Goal: Information Seeking & Learning: Learn about a topic

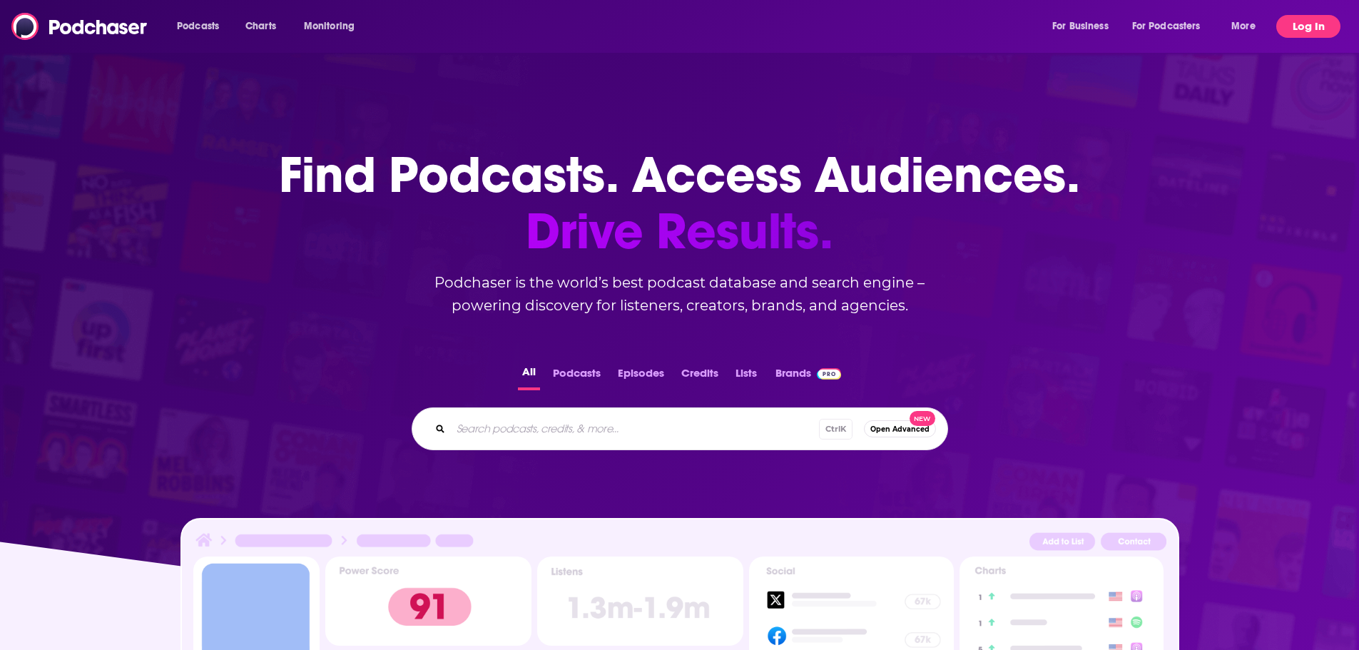
click at [1300, 29] on button "Log In" at bounding box center [1308, 26] width 64 height 23
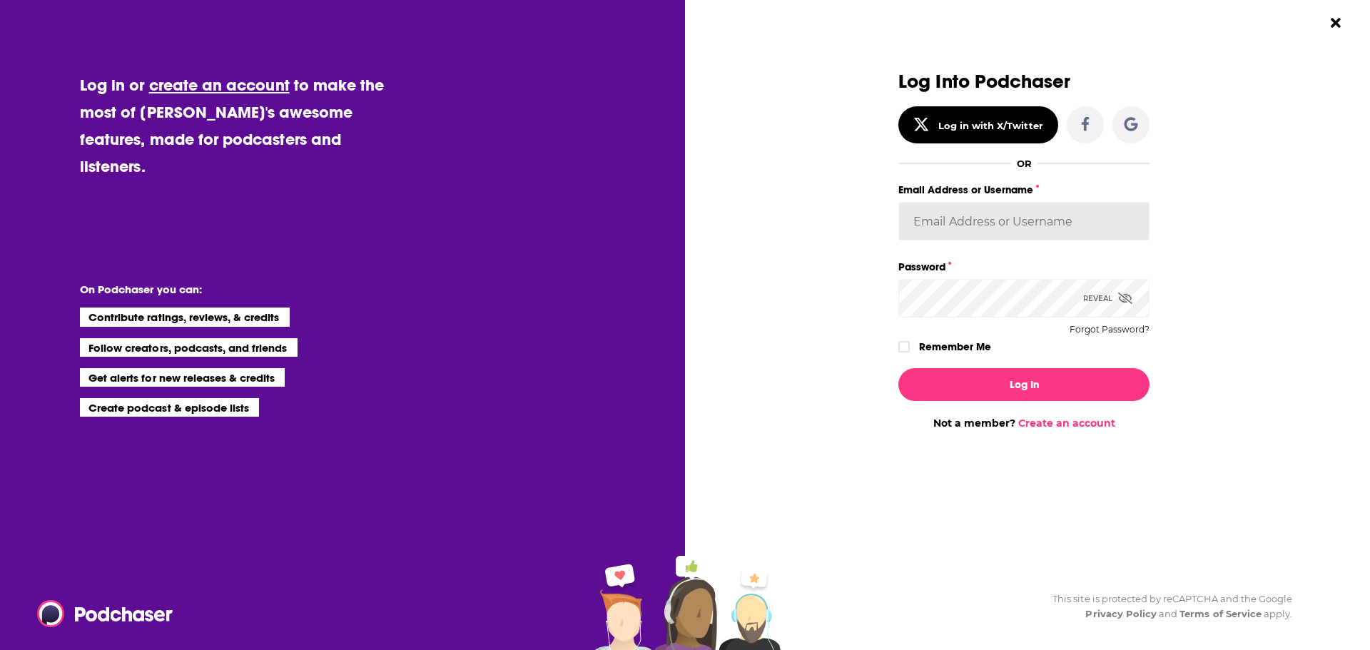
click at [933, 225] on input "Email Address or Username" at bounding box center [1023, 221] width 251 height 39
type input "EJJackson"
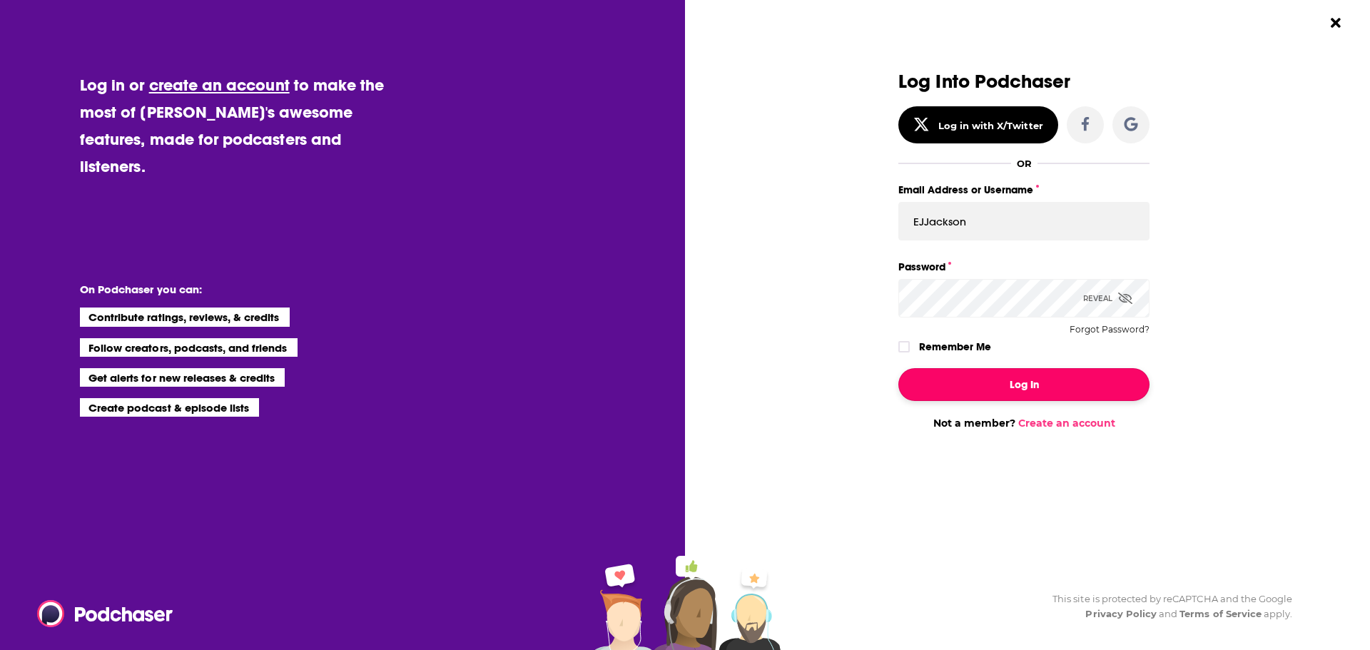
click at [1049, 392] on button "Log In" at bounding box center [1023, 384] width 251 height 33
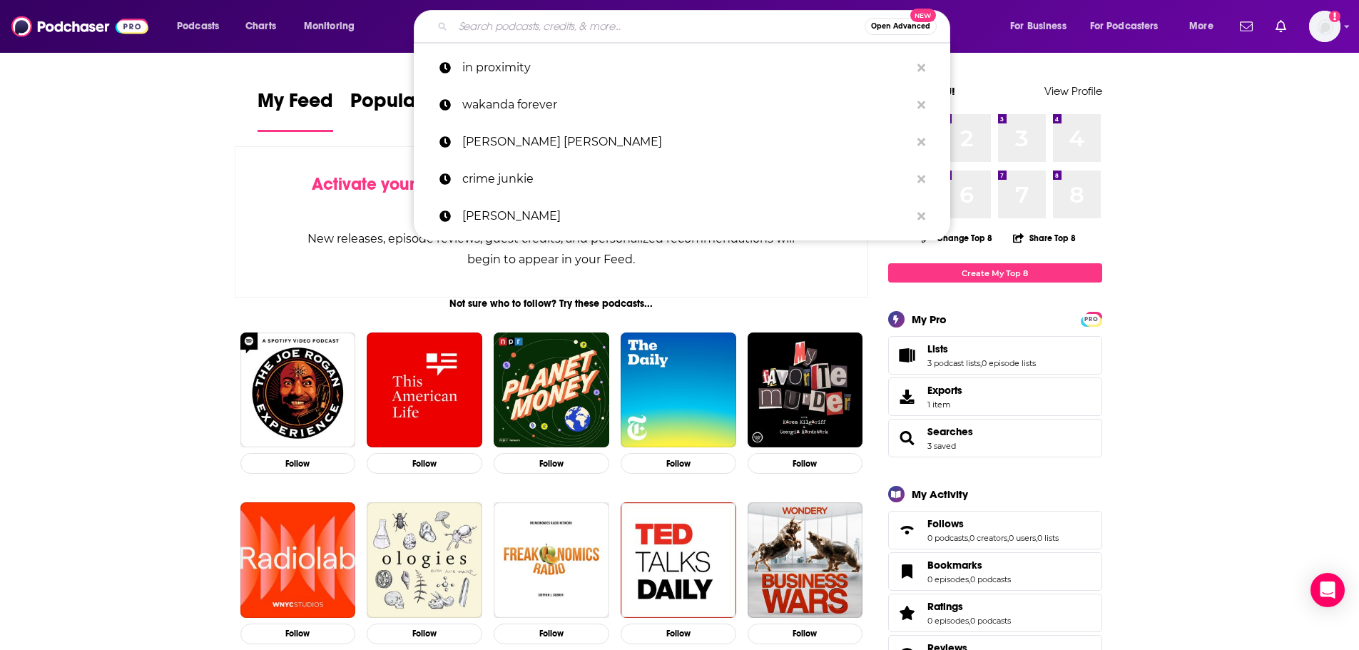
click at [534, 28] on input "Search podcasts, credits, & more..." at bounding box center [659, 26] width 412 height 23
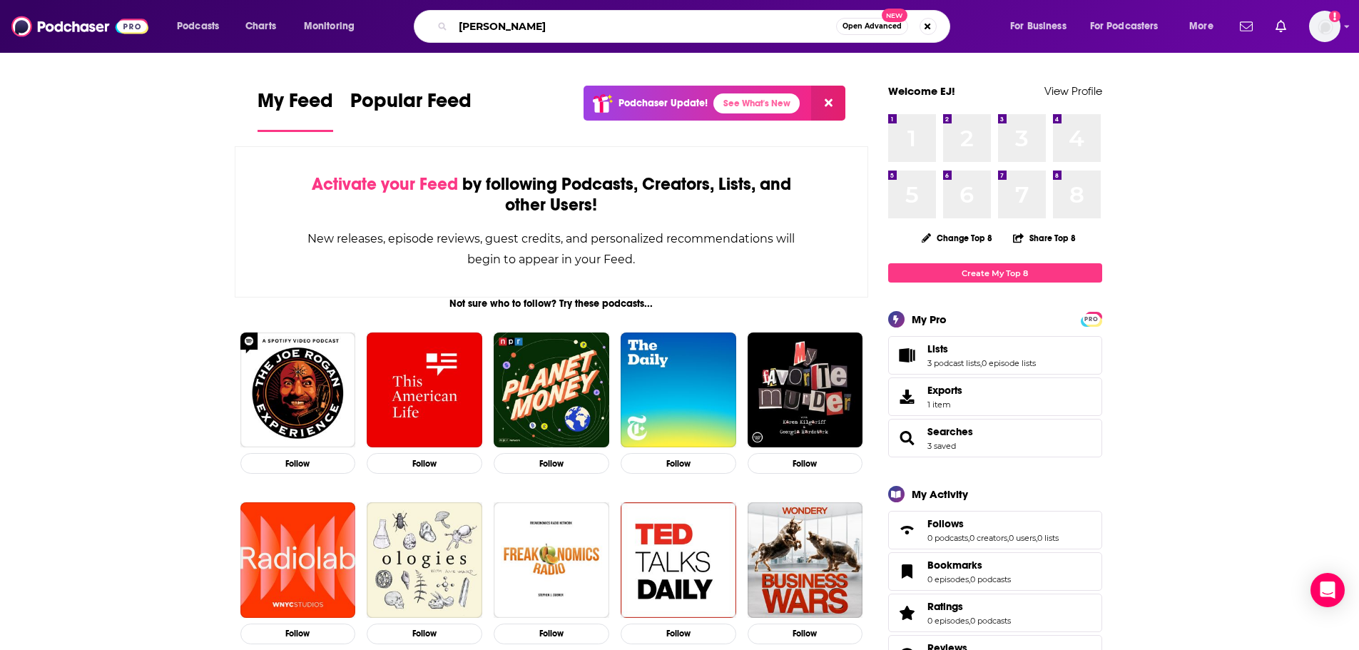
type input "[PERSON_NAME]"
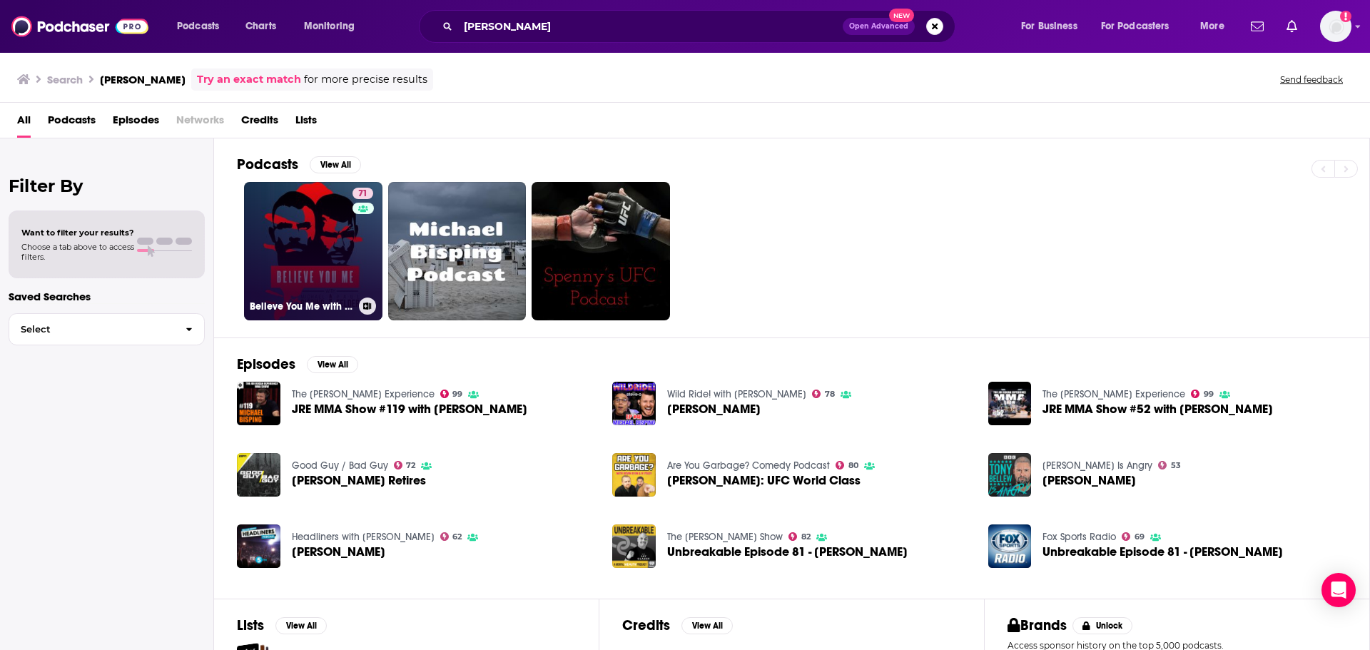
click at [296, 247] on link "71 Believe You Me with [PERSON_NAME]" at bounding box center [313, 251] width 138 height 138
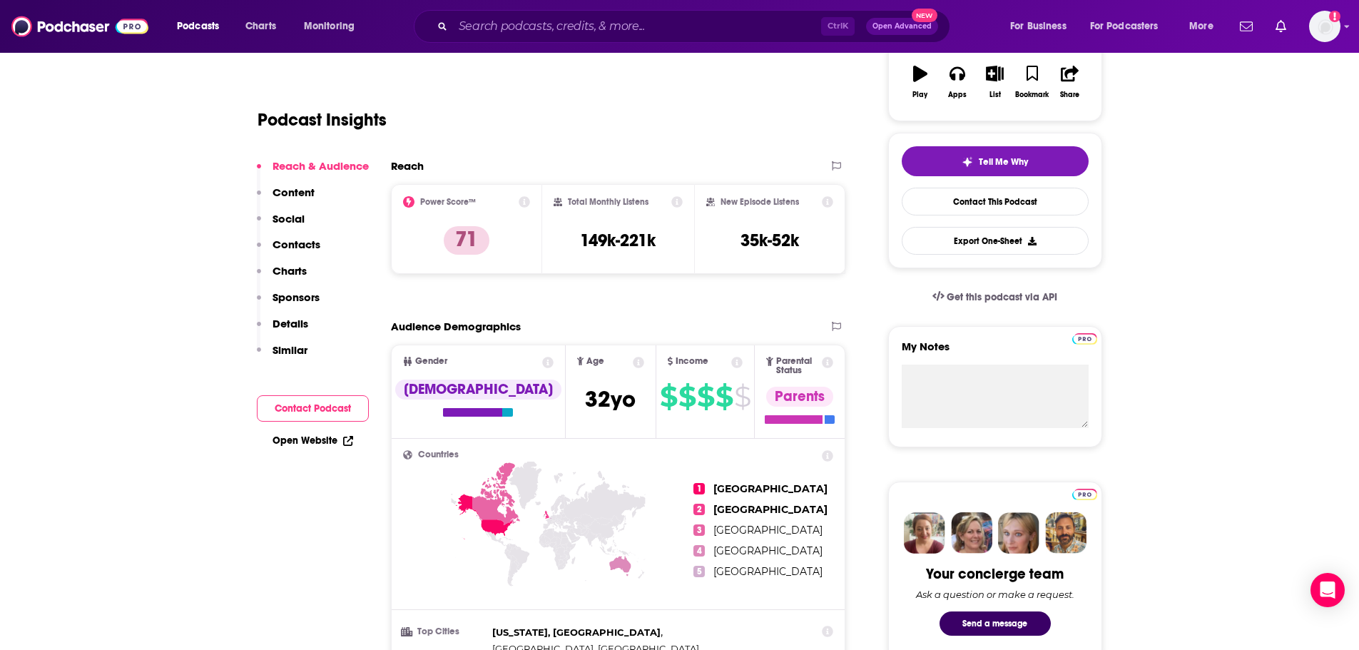
scroll to position [285, 0]
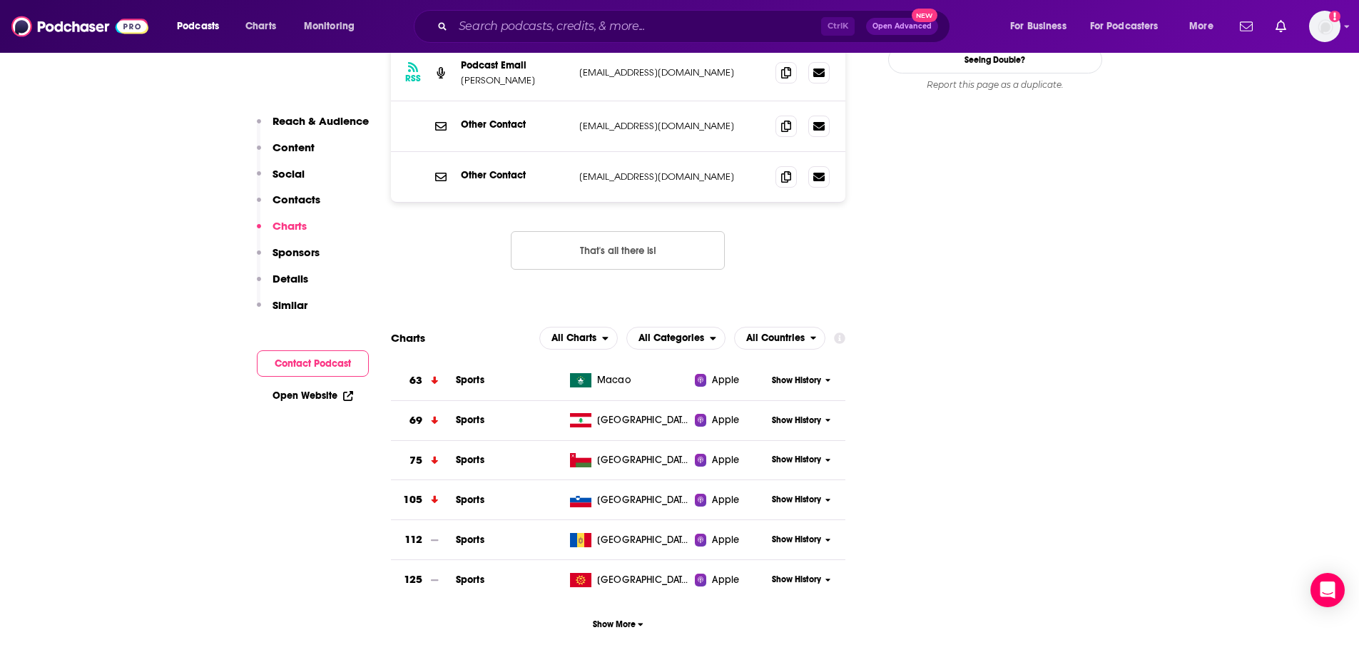
scroll to position [1570, 0]
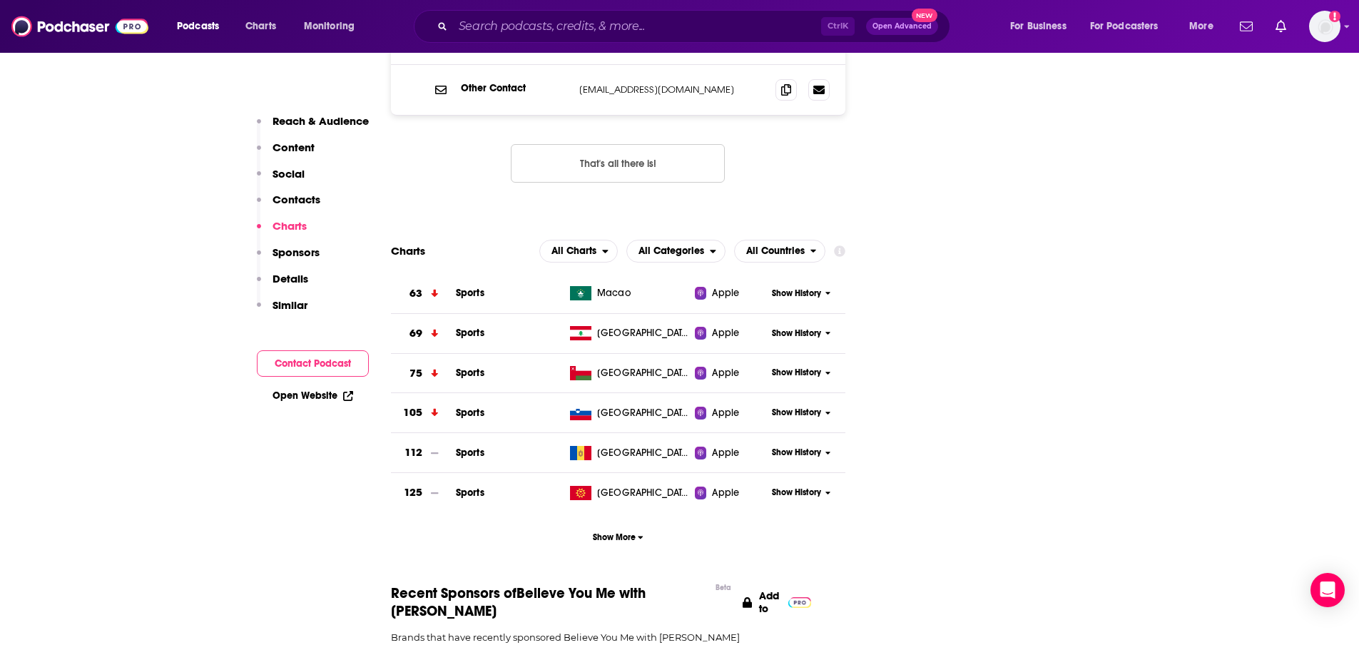
scroll to position [1712, 0]
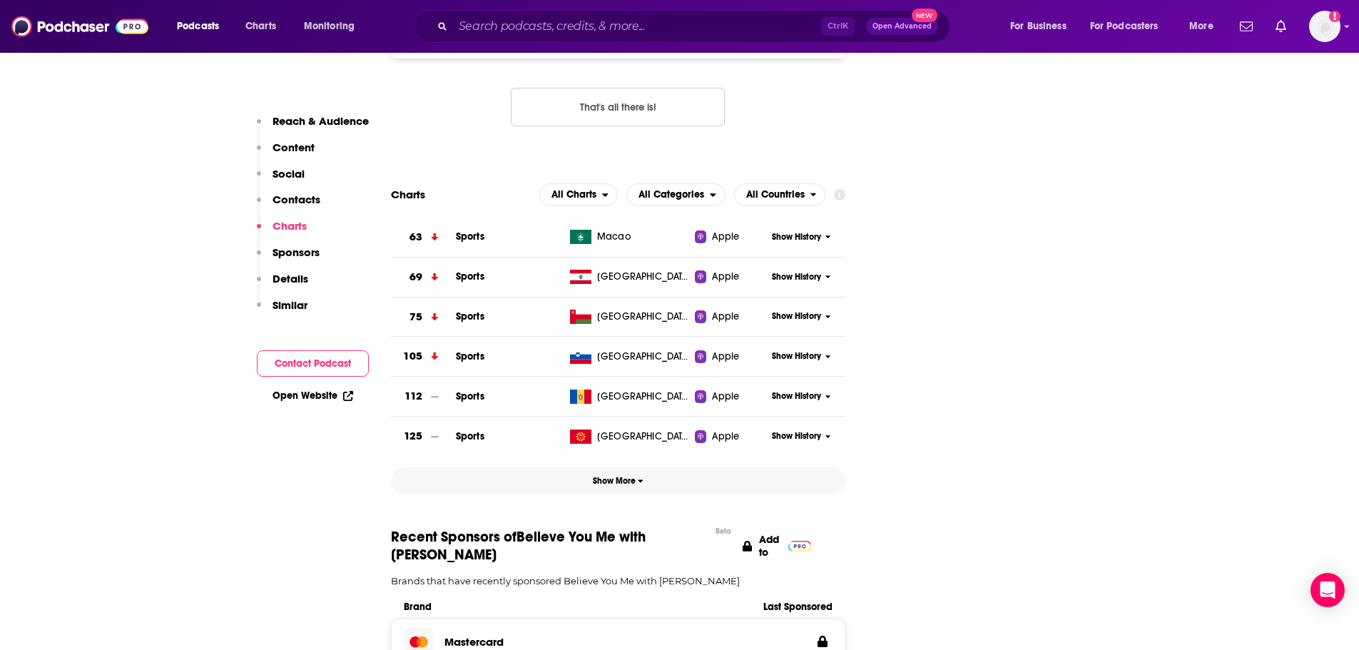
click at [625, 476] on span "Show More" at bounding box center [618, 481] width 51 height 10
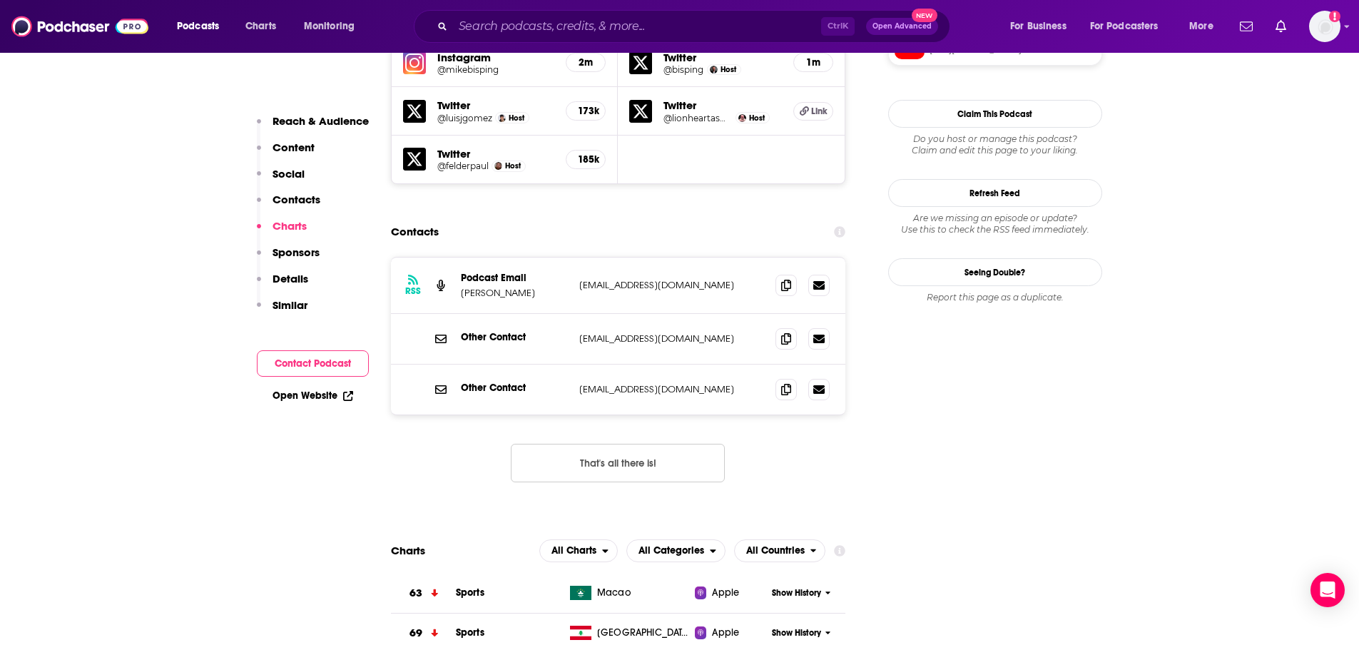
scroll to position [1356, 0]
click at [1336, 20] on icon "Add a profile image" at bounding box center [1335, 16] width 3 height 8
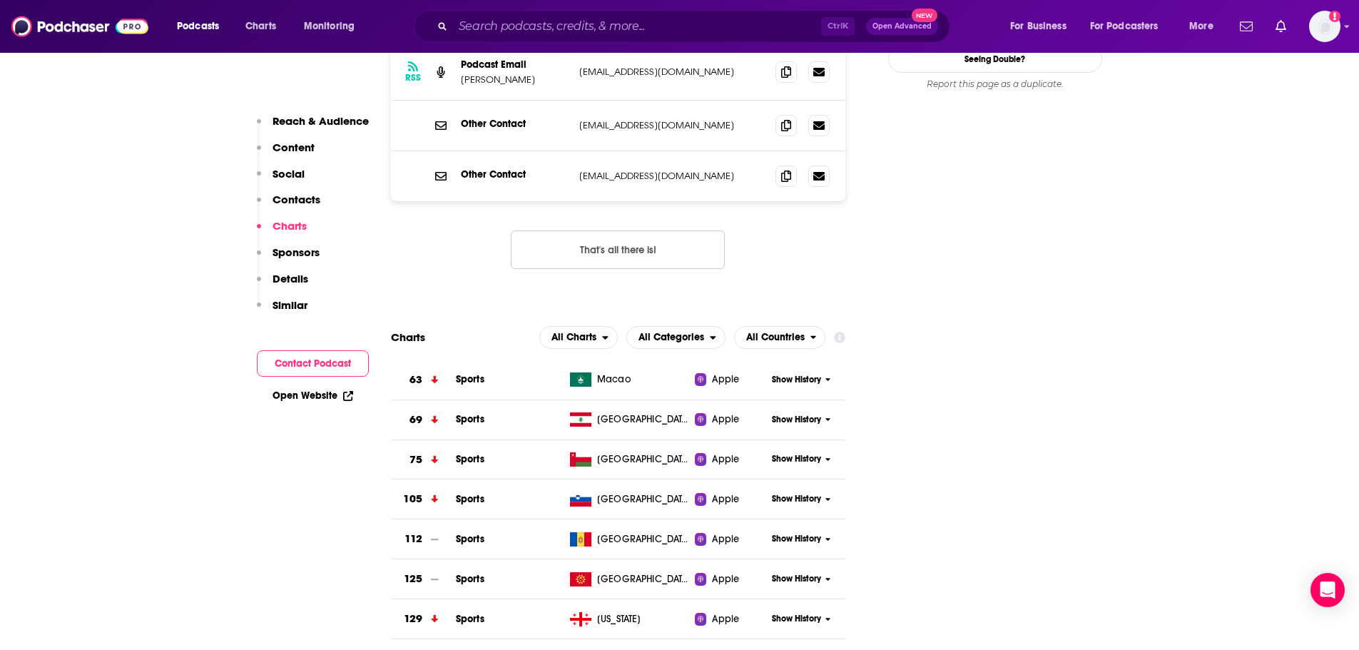
scroll to position [1641, 0]
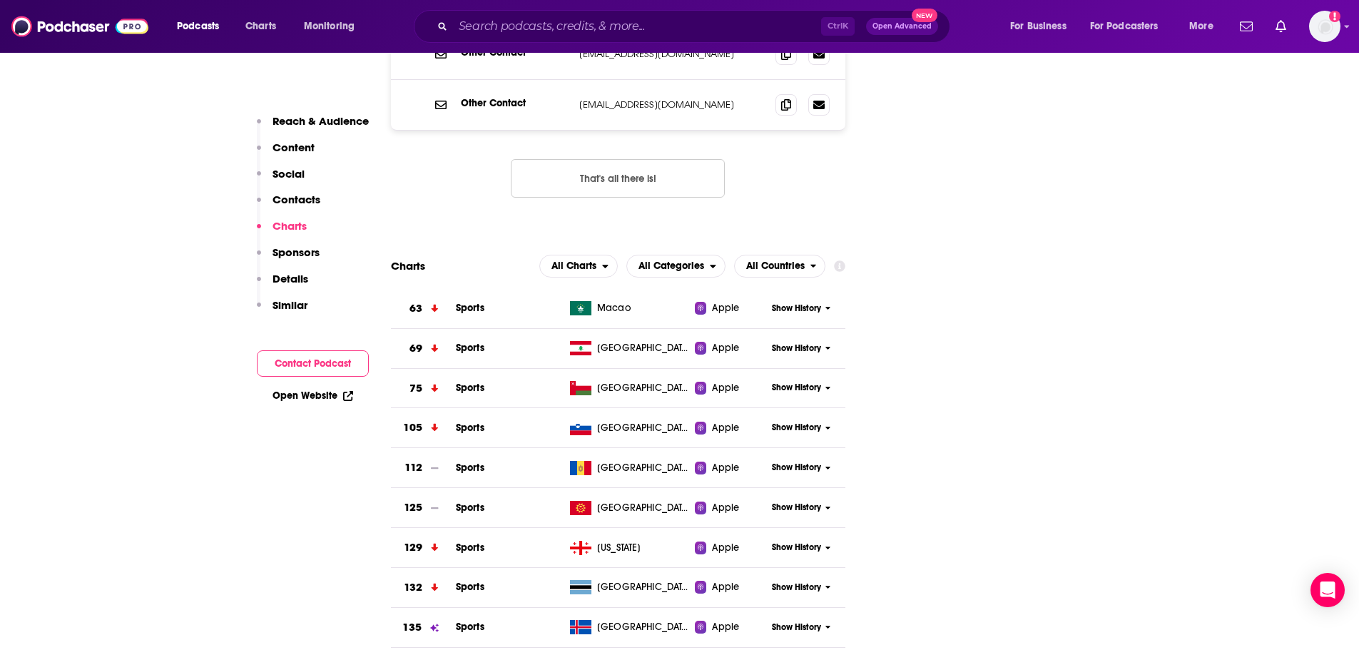
click at [565, 261] on span "All Charts" at bounding box center [574, 266] width 45 height 10
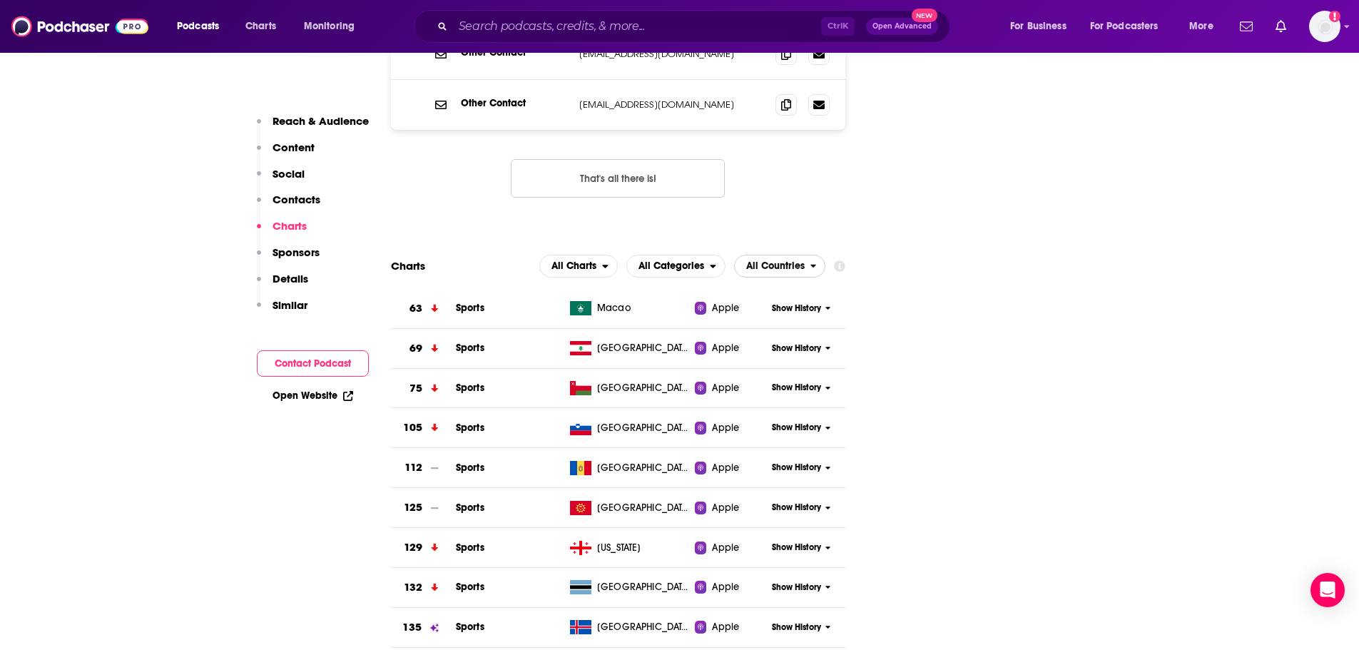
click at [803, 261] on span "All Countries" at bounding box center [775, 266] width 59 height 10
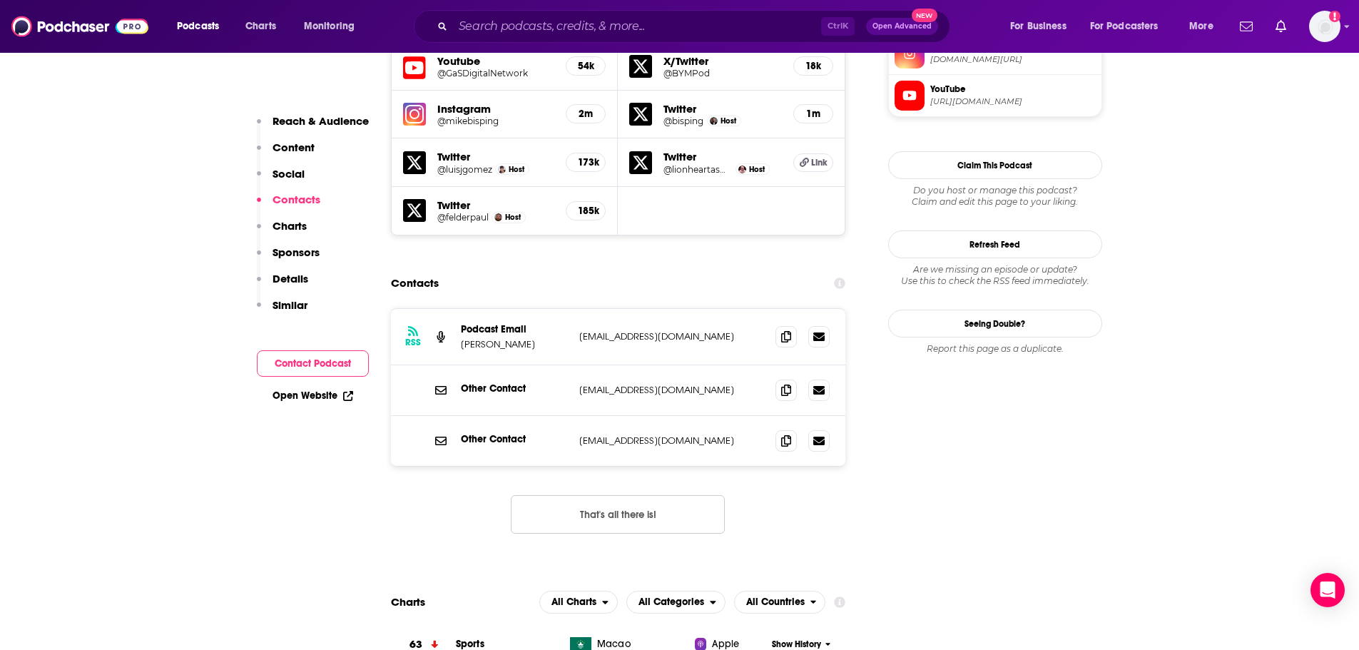
scroll to position [1284, 0]
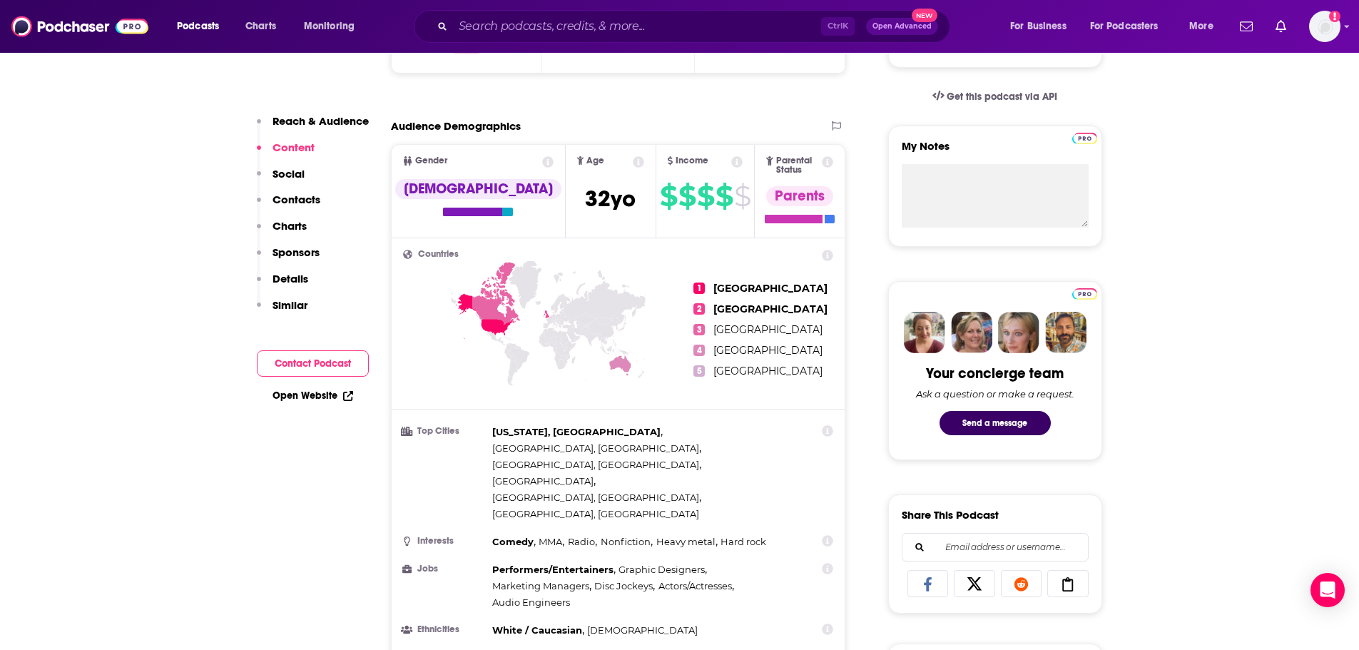
scroll to position [428, 0]
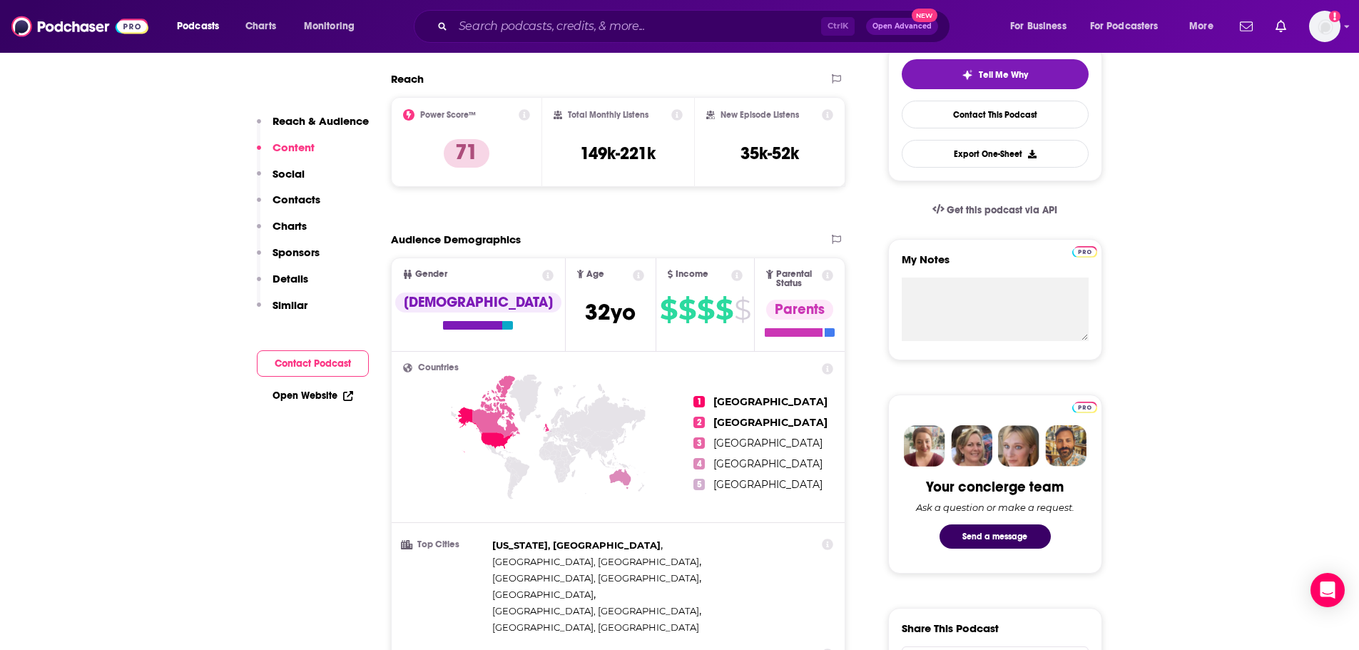
scroll to position [214, 0]
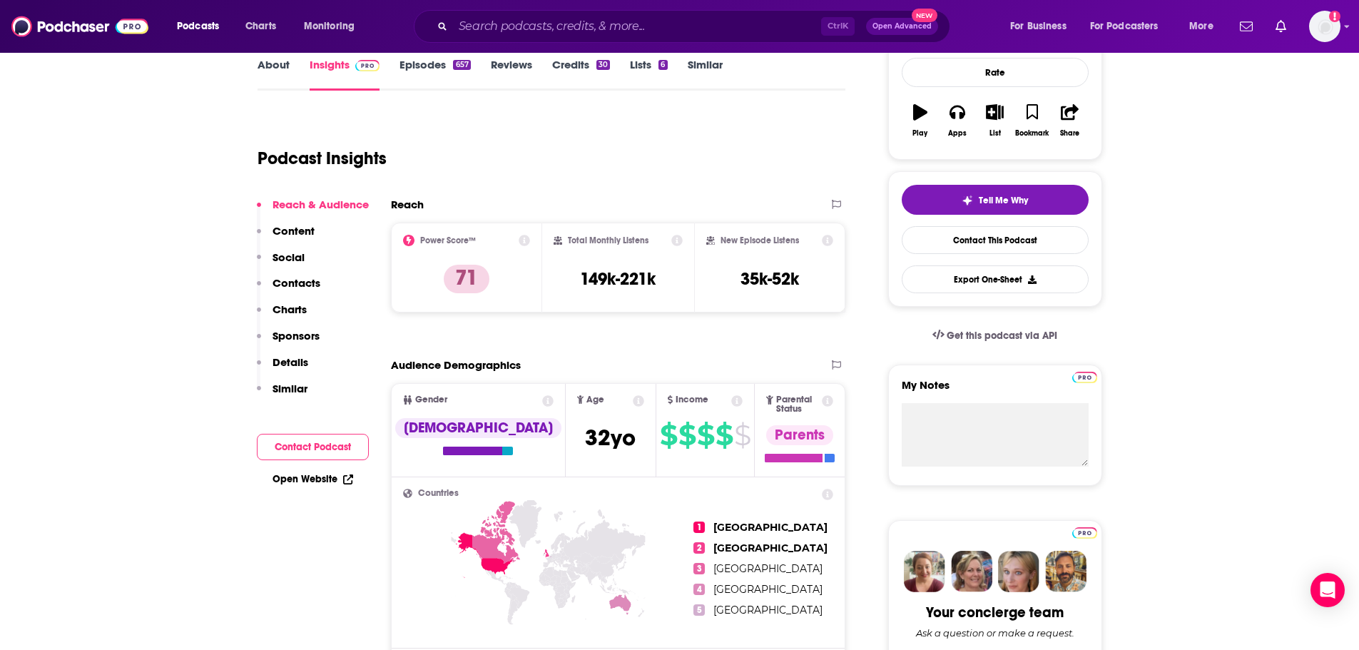
click at [290, 265] on button "Social" at bounding box center [281, 263] width 48 height 26
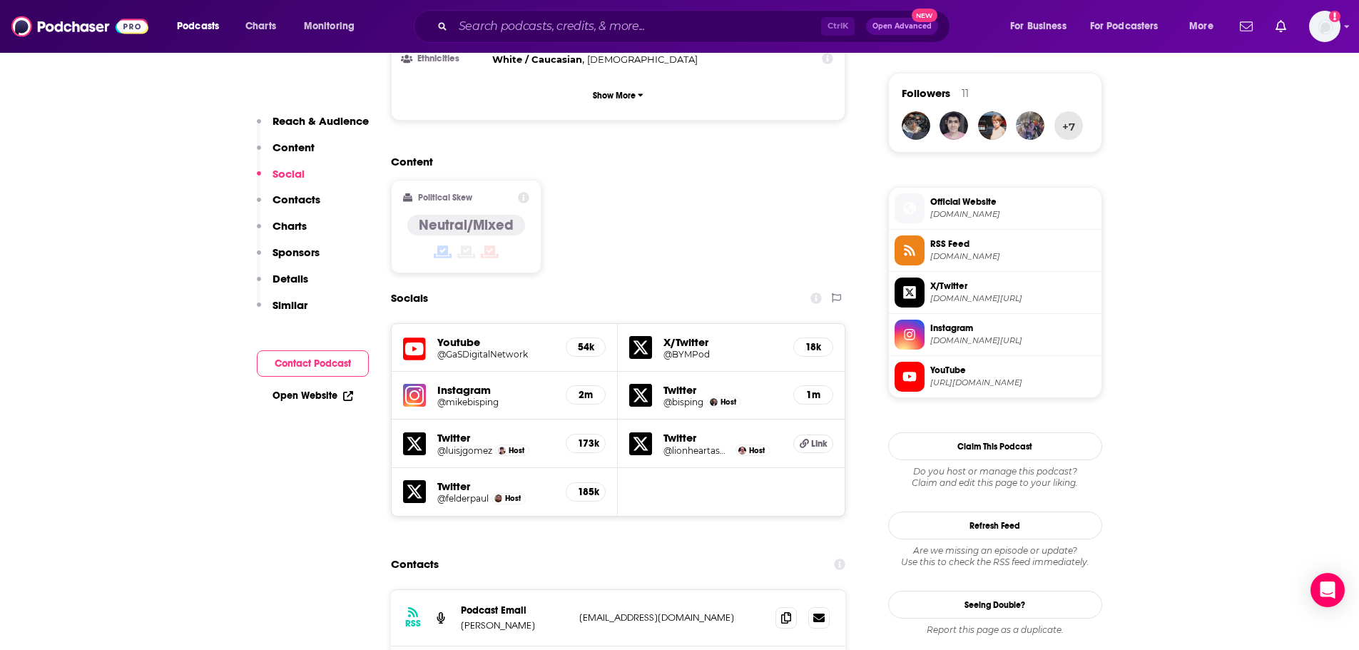
scroll to position [1037, 0]
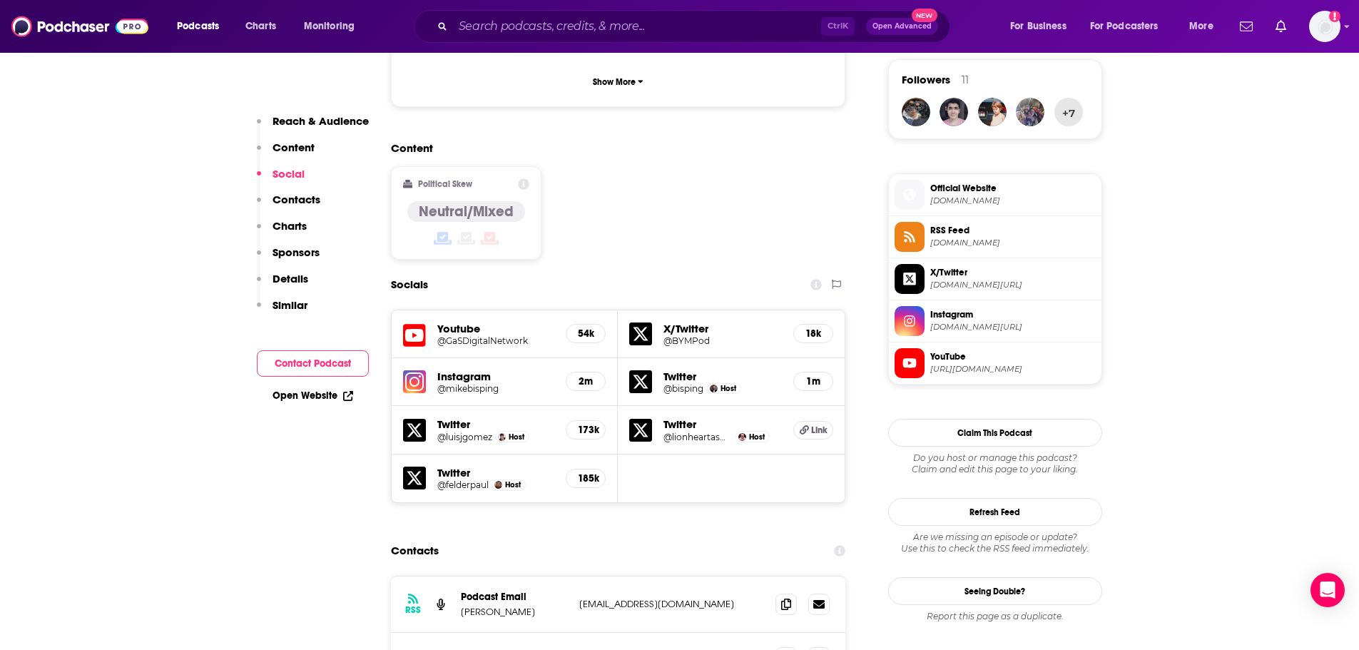
click at [298, 226] on p "Charts" at bounding box center [290, 226] width 34 height 14
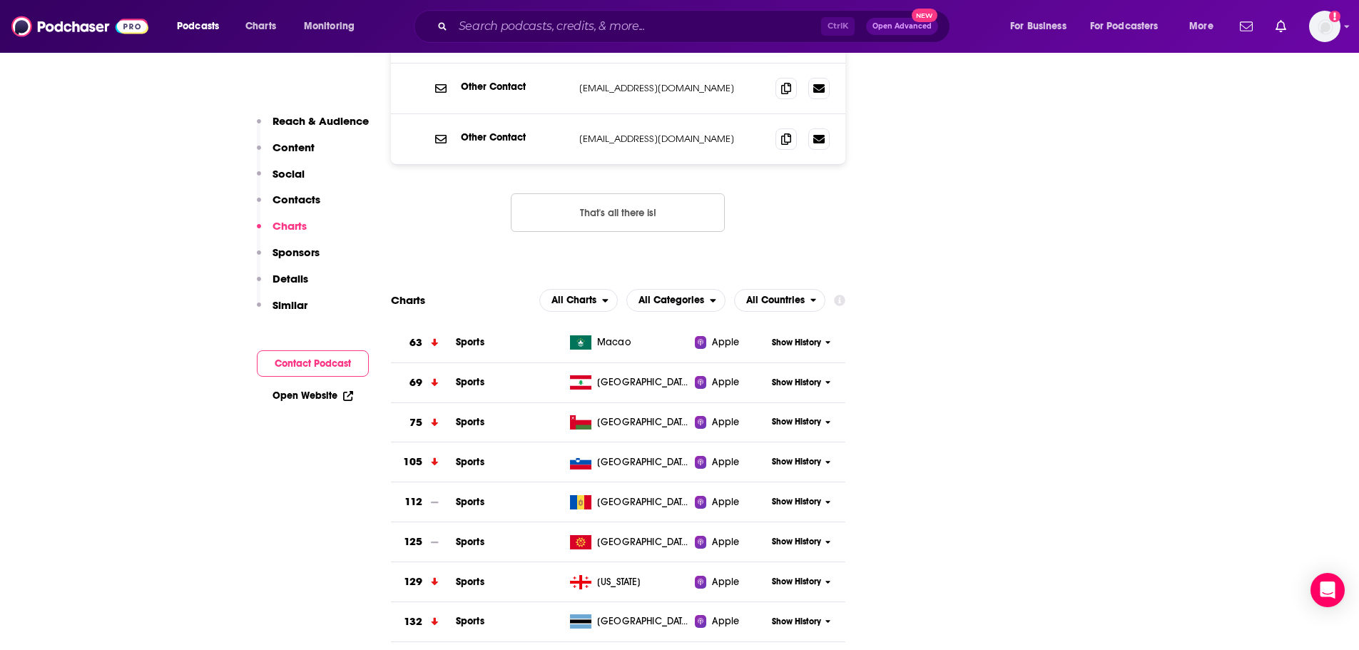
scroll to position [1625, 0]
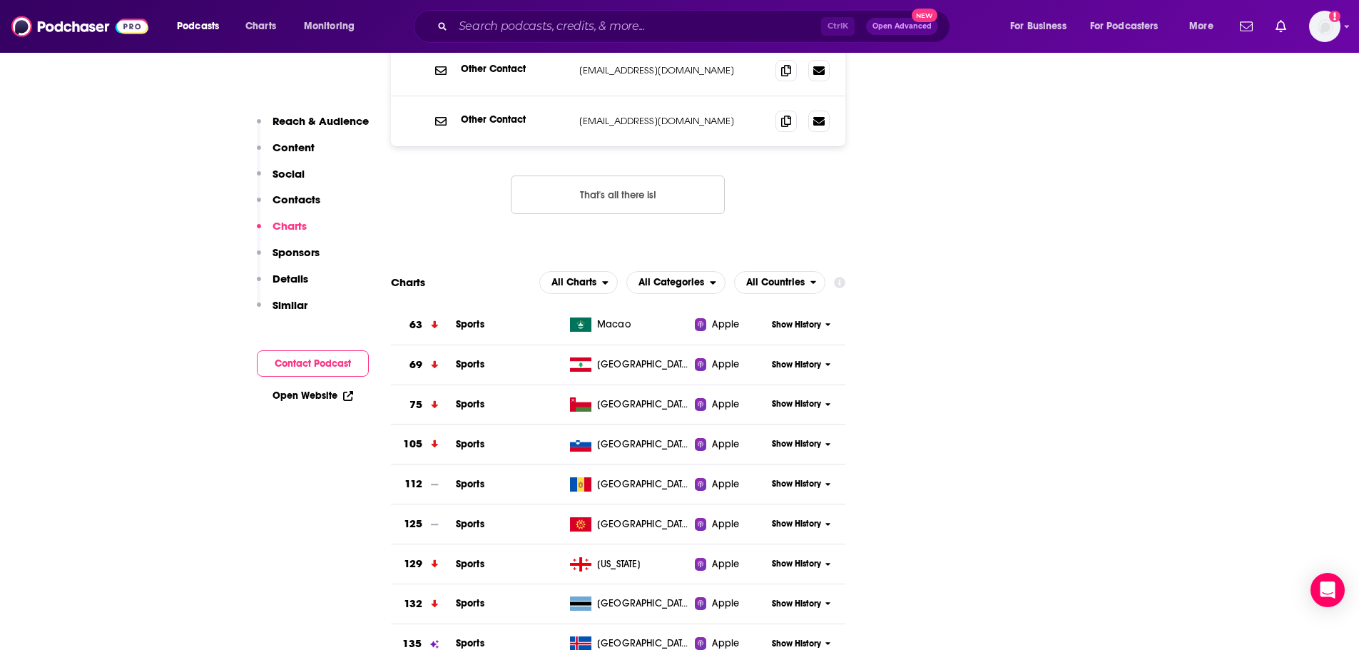
click at [298, 255] on p "Sponsors" at bounding box center [296, 252] width 47 height 14
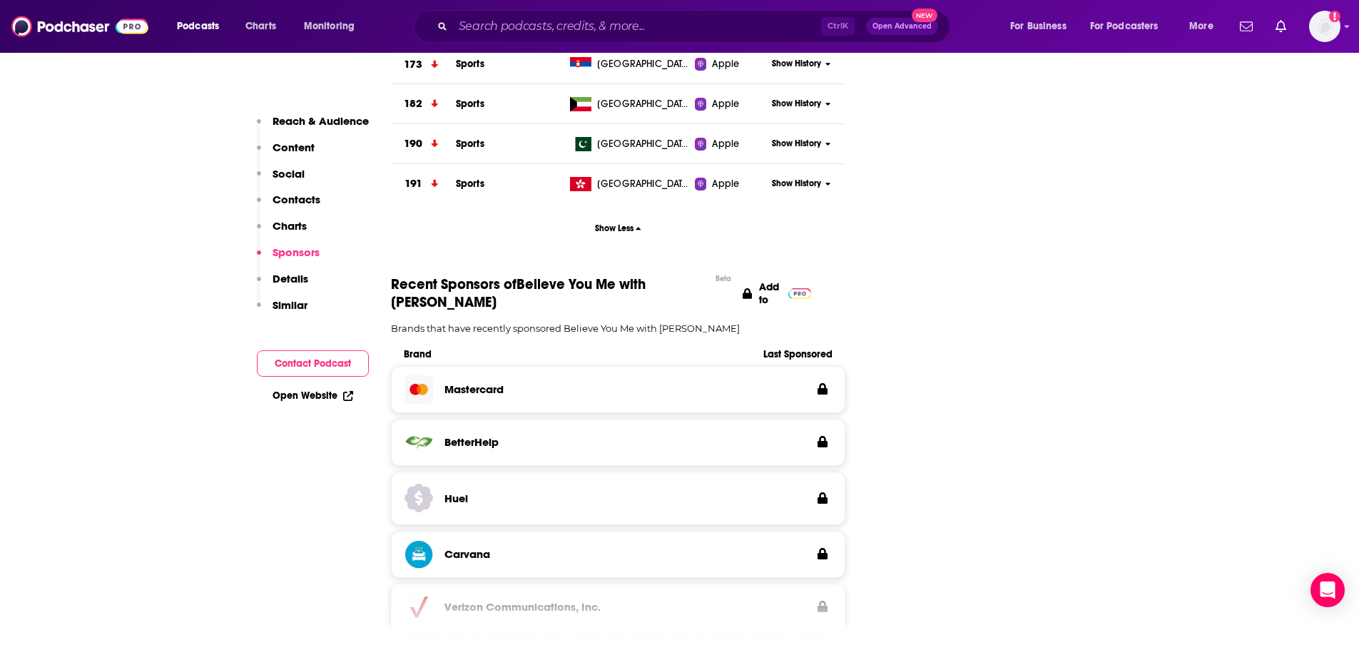
scroll to position [2290, 0]
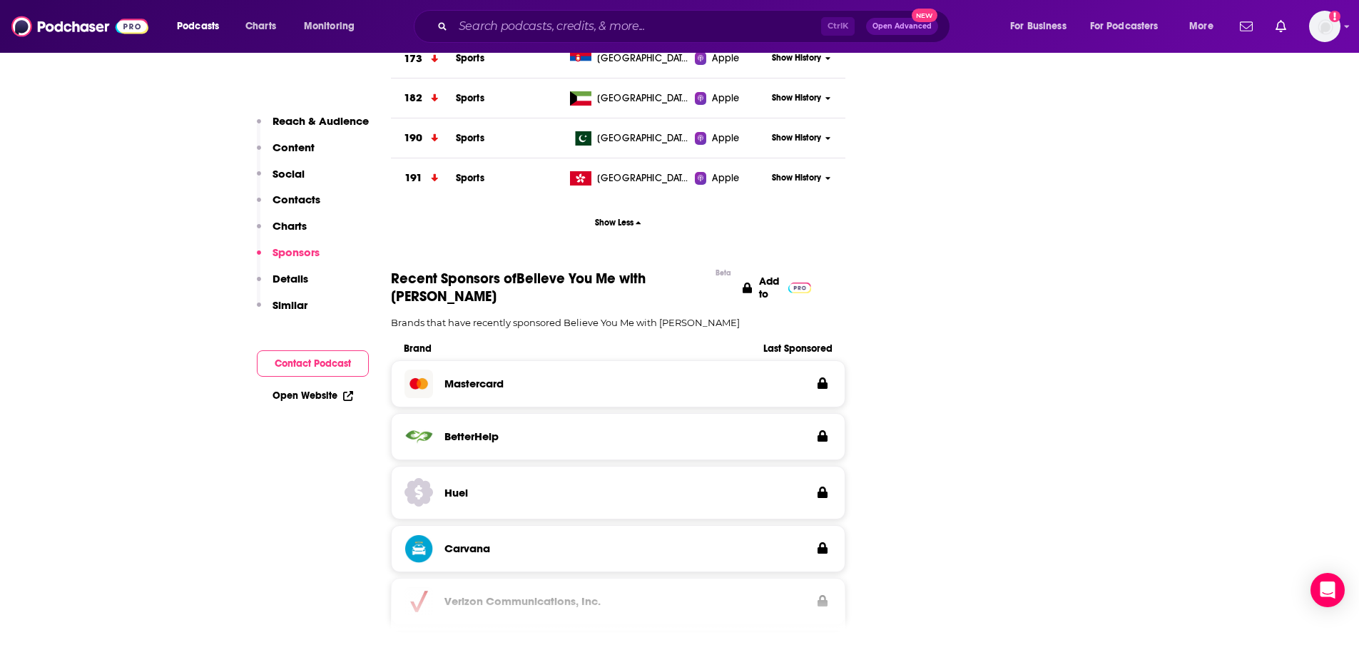
click at [296, 275] on p "Details" at bounding box center [291, 279] width 36 height 14
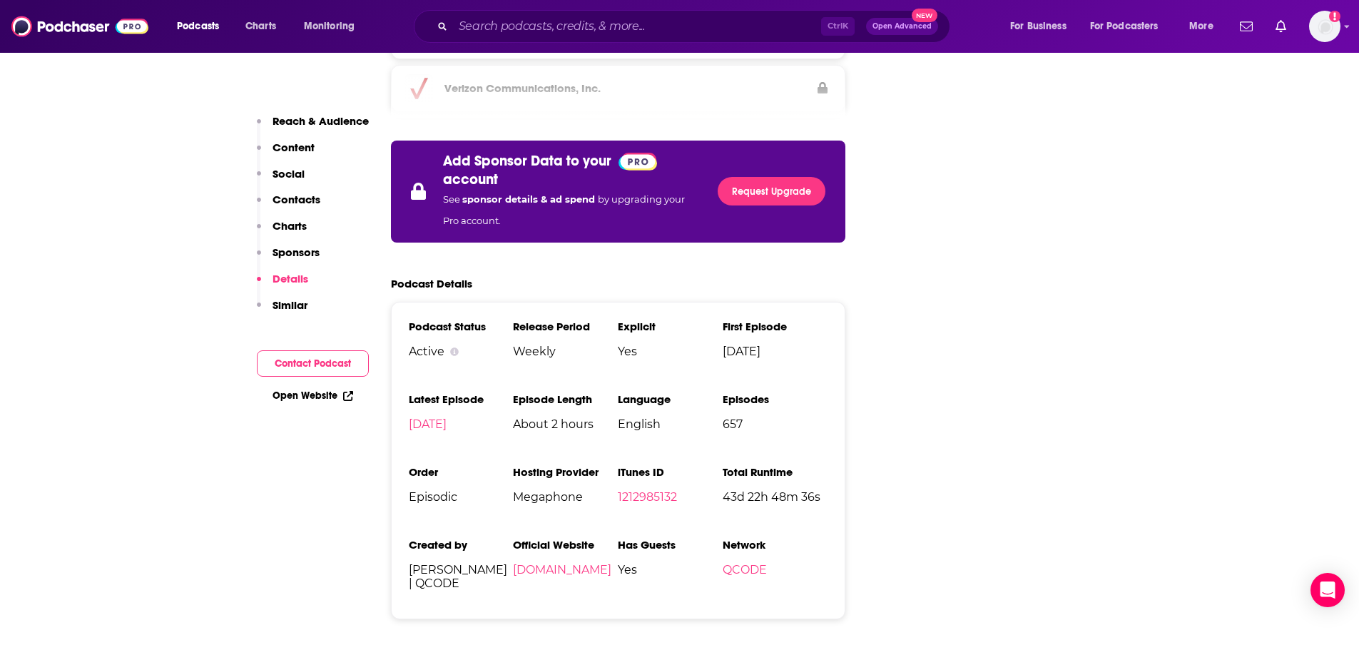
scroll to position [2810, 0]
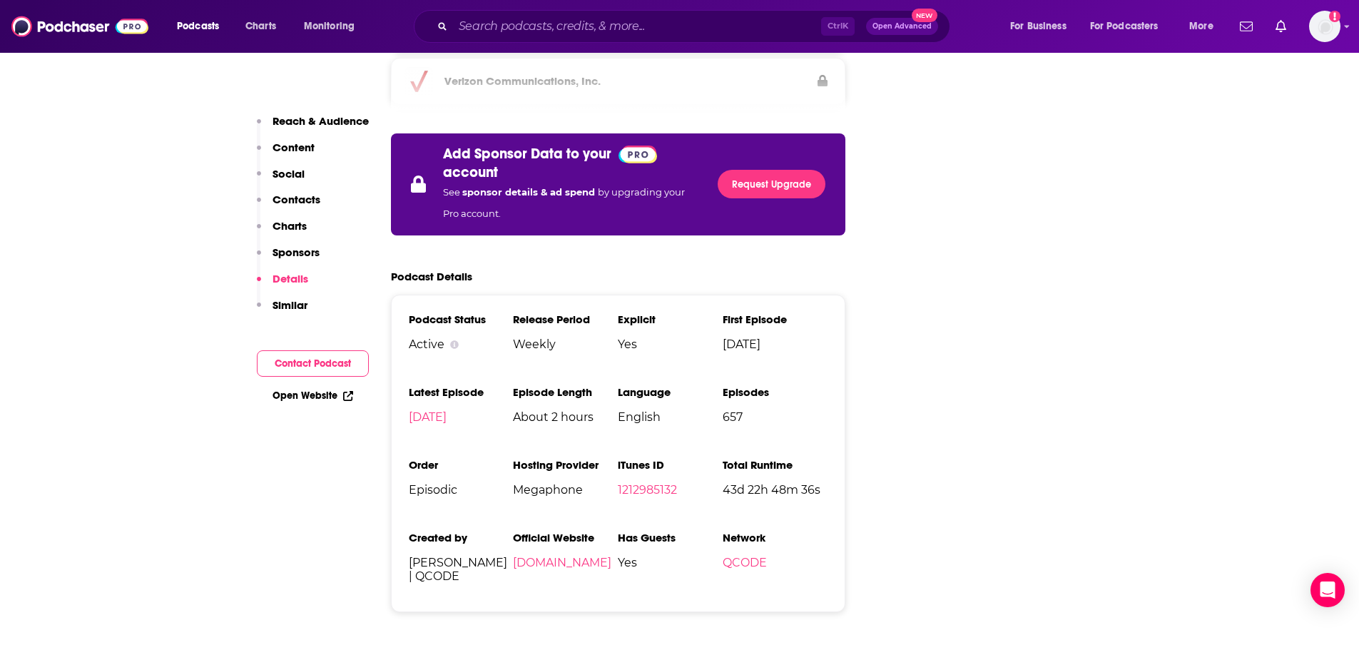
click at [291, 305] on p "Similar" at bounding box center [290, 305] width 35 height 14
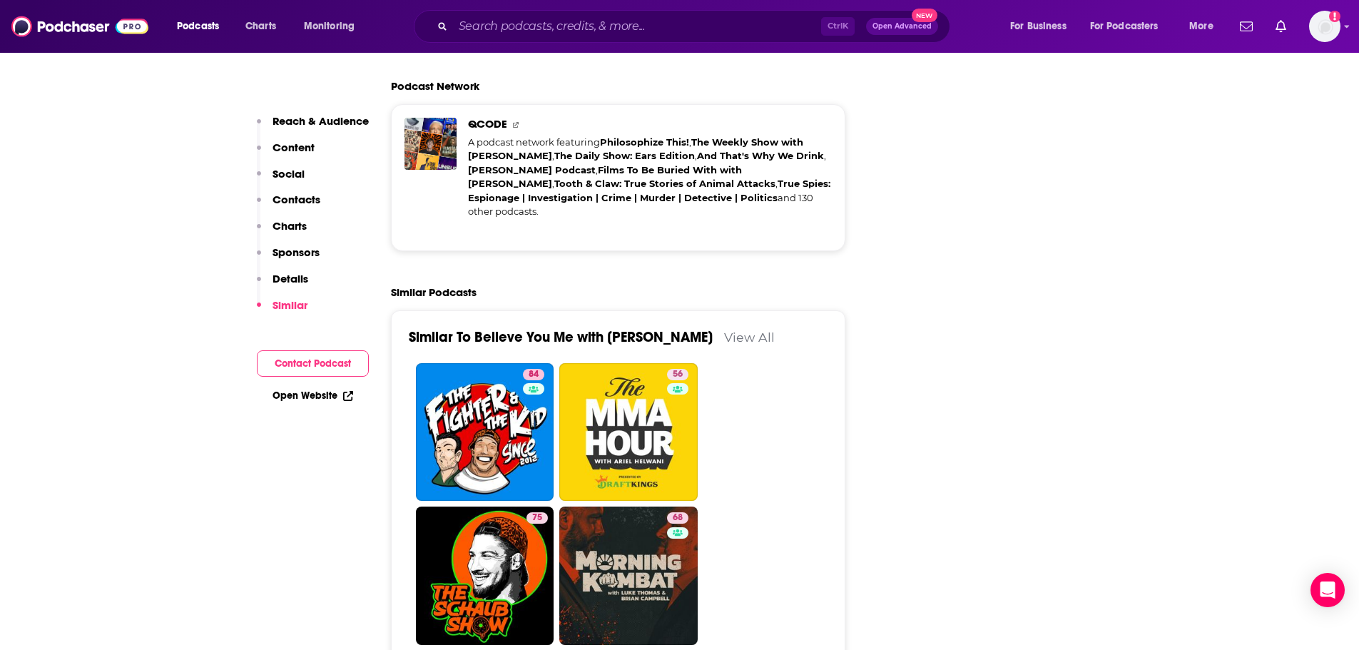
scroll to position [3378, 0]
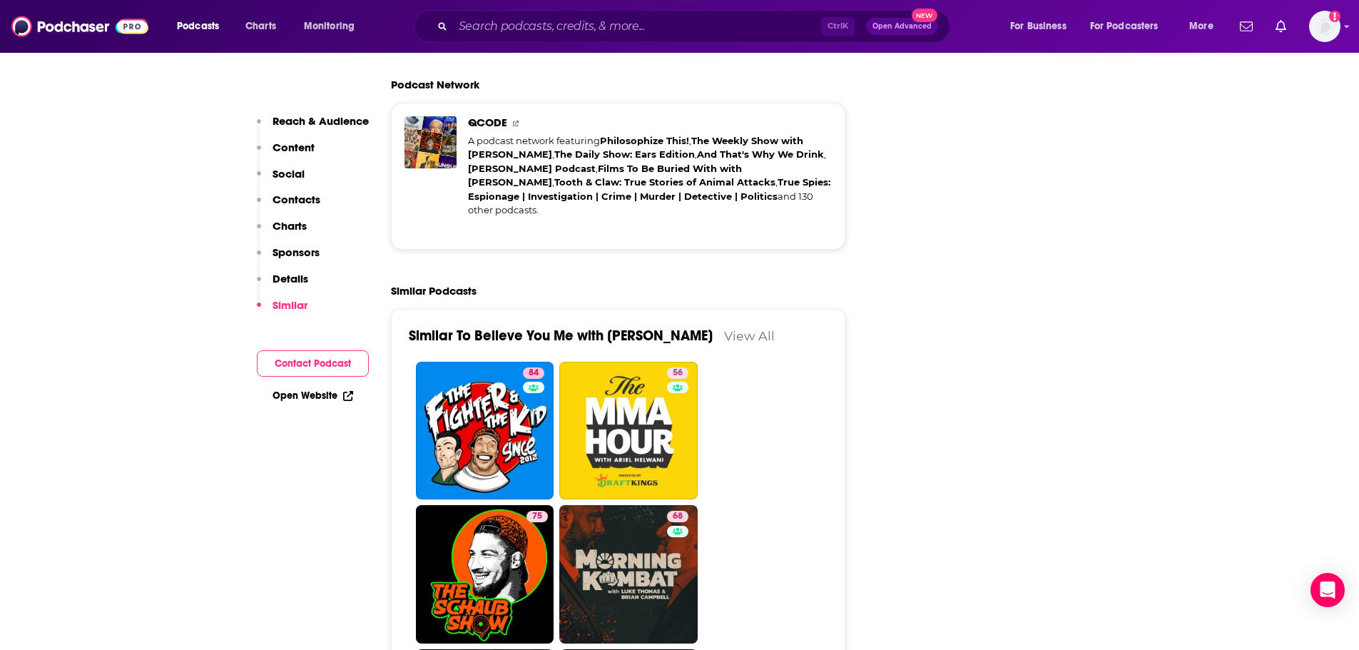
click at [202, 304] on div "About Insights Episodes 657 Reviews Credits 30 Lists 6 Similar Podcast Insights…" at bounding box center [679, 454] width 1359 height 7201
click at [161, 316] on div "About Insights Episodes 657 Reviews Credits 30 Lists 6 Similar Podcast Insights…" at bounding box center [679, 454] width 1359 height 7201
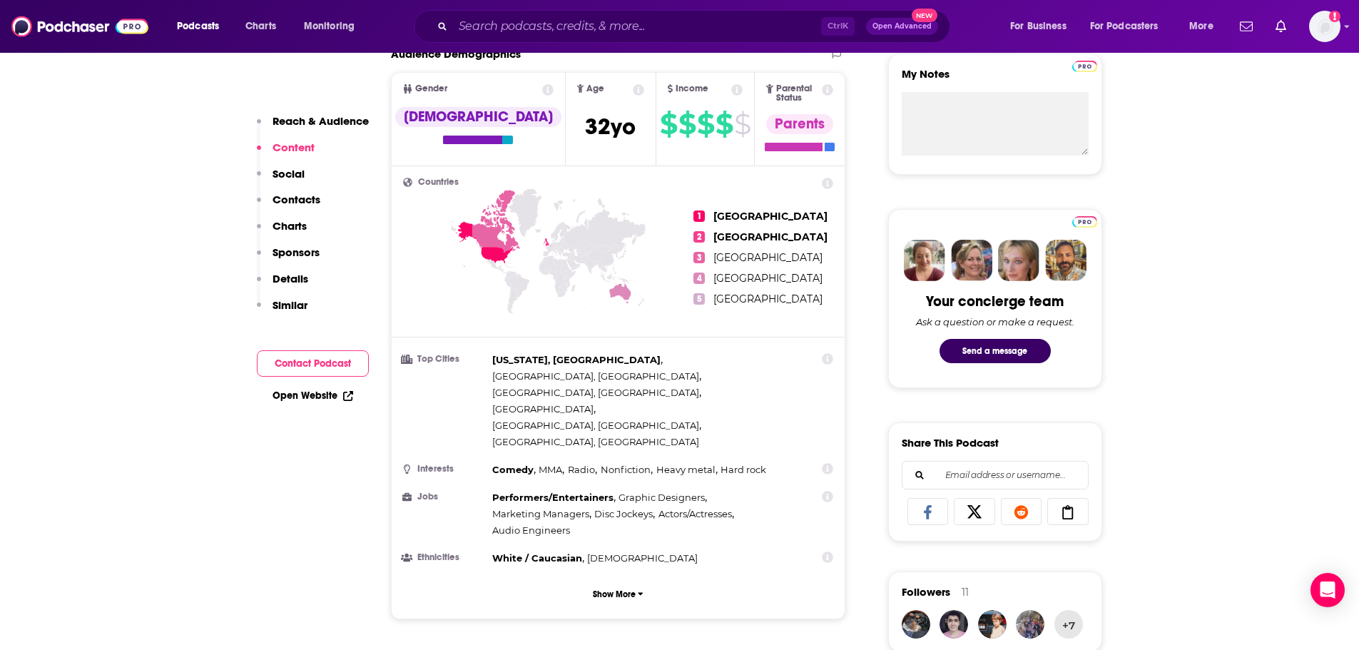
scroll to position [310, 0]
